Goal: Task Accomplishment & Management: Use online tool/utility

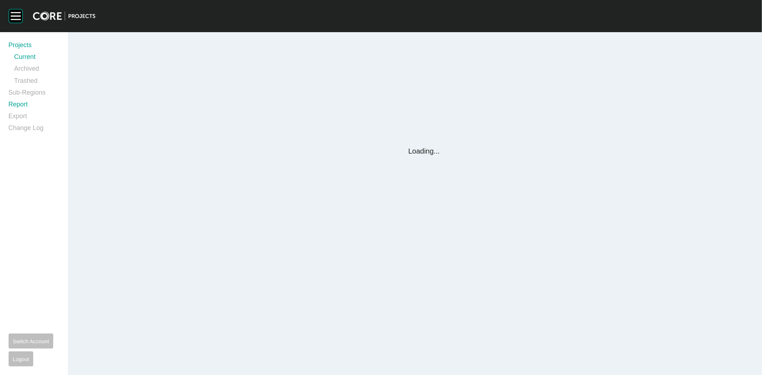
click at [22, 106] on link "Report" at bounding box center [34, 106] width 51 height 12
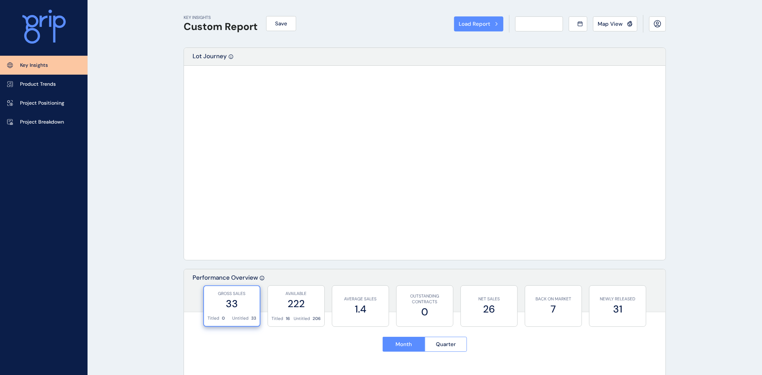
click at [22, 104] on div "Load Report Select from a previously saved report or search for a subregion bel…" at bounding box center [381, 187] width 762 height 375
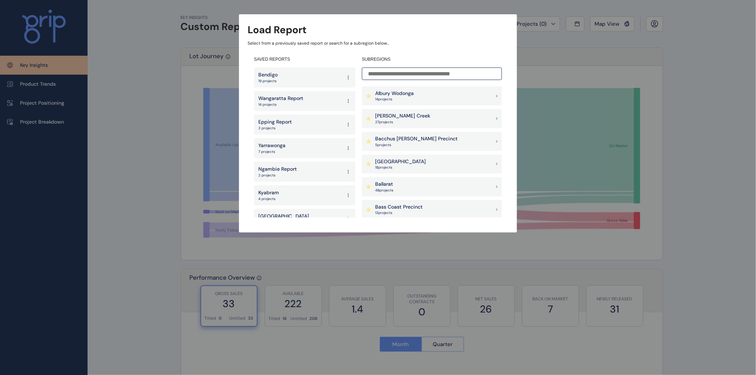
click at [393, 73] on input at bounding box center [432, 74] width 140 height 13
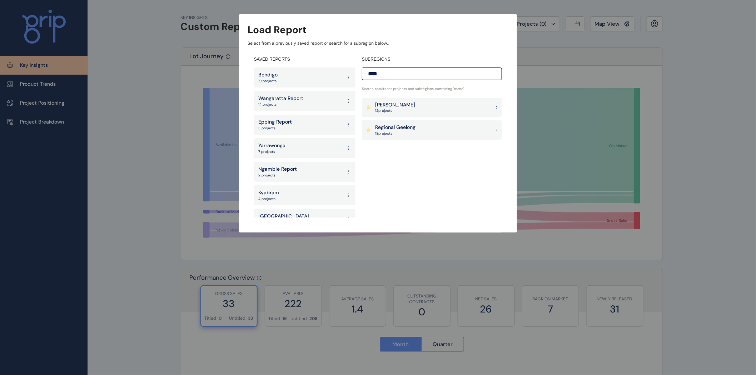
type input "****"
click at [405, 109] on div "[PERSON_NAME] 12 project s" at bounding box center [432, 107] width 140 height 19
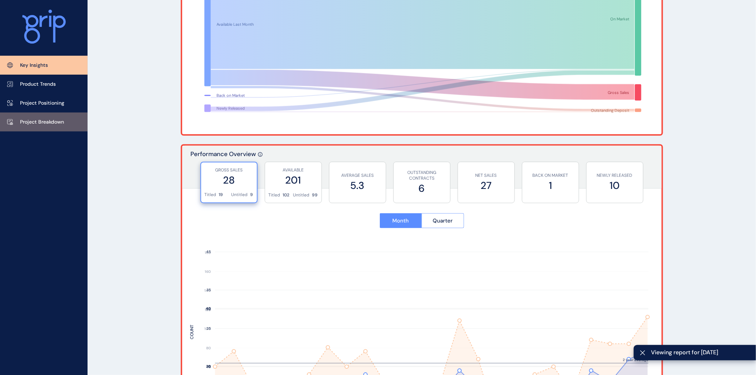
scroll to position [128, 0]
click at [60, 119] on p "Project Breakdown" at bounding box center [42, 122] width 44 height 7
